Goal: Register for event/course

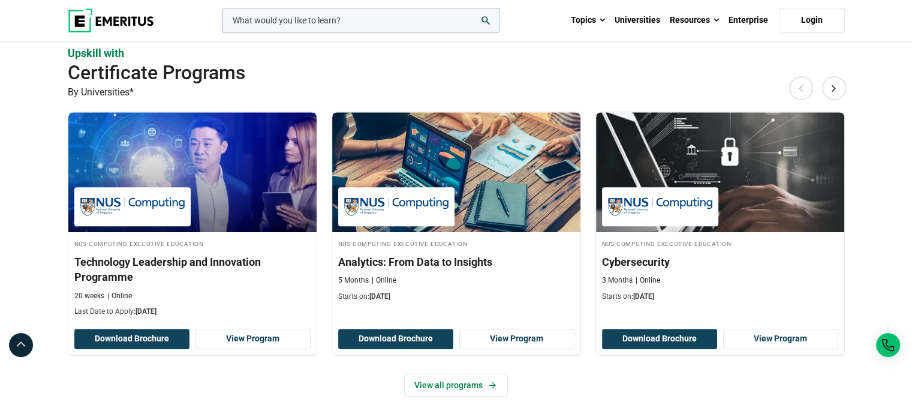
scroll to position [779, 0]
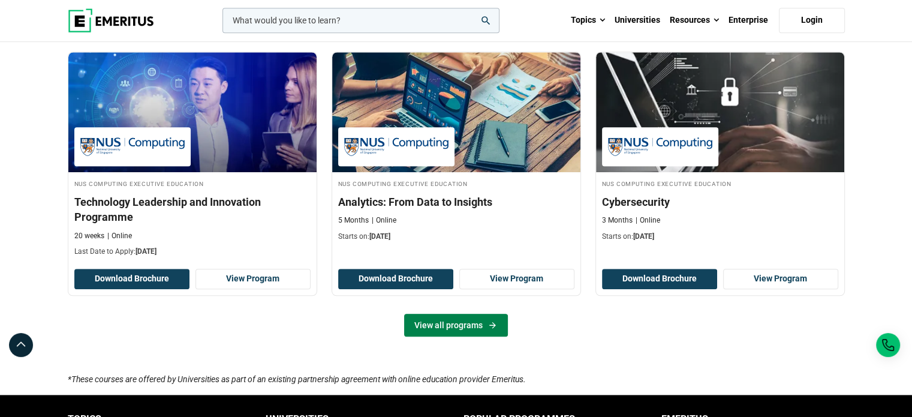
click at [435, 318] on link "View all programs" at bounding box center [456, 325] width 104 height 23
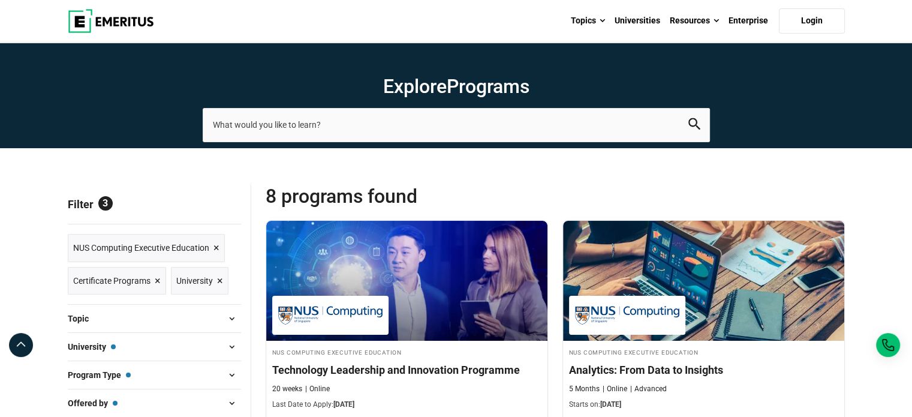
scroll to position [120, 0]
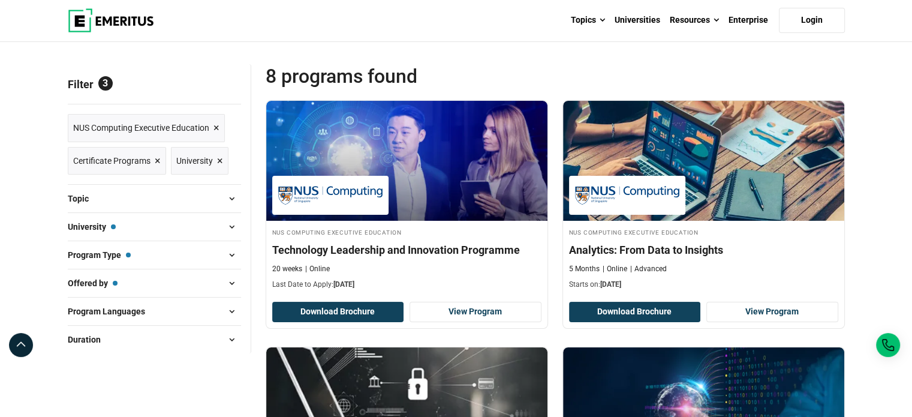
click at [164, 200] on button "Topic" at bounding box center [154, 198] width 173 height 18
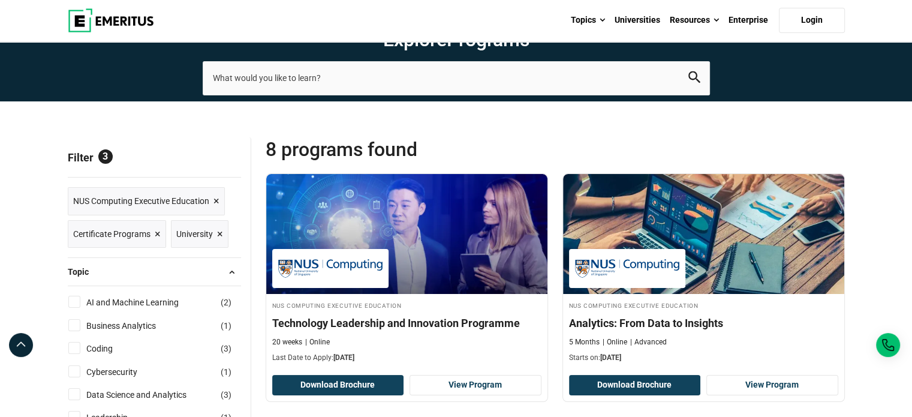
scroll to position [0, 0]
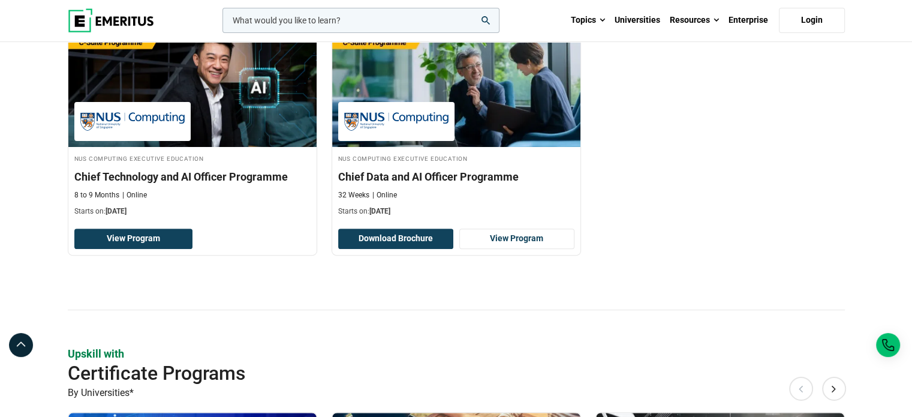
scroll to position [299, 0]
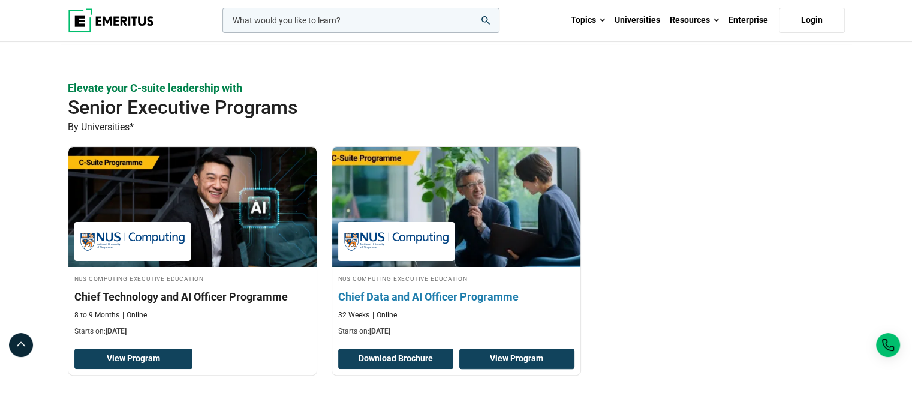
click at [529, 361] on link "View Program" at bounding box center [516, 358] width 115 height 20
